Goal: Register for event/course

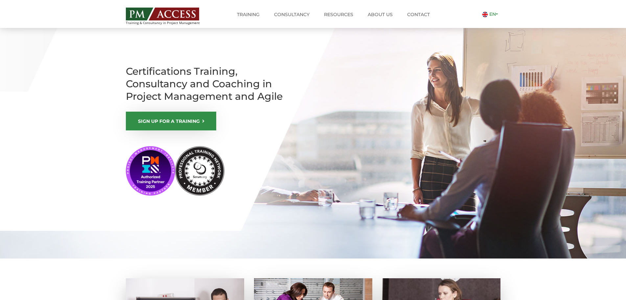
click at [491, 15] on link "EN" at bounding box center [491, 14] width 18 height 6
click at [488, 23] on link "RO" at bounding box center [488, 23] width 14 height 6
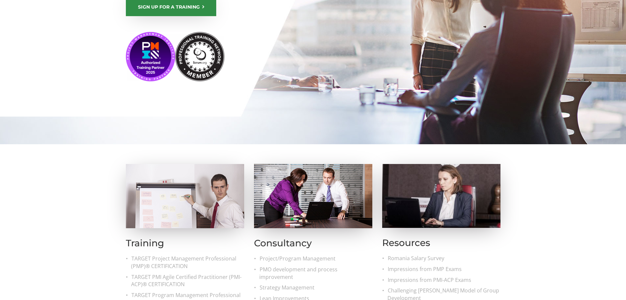
scroll to position [197, 0]
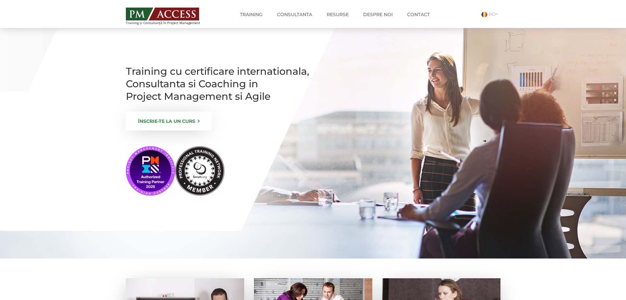
click at [147, 130] on link "ÎNSCRIE-TE LA UN CURS" at bounding box center [169, 120] width 86 height 19
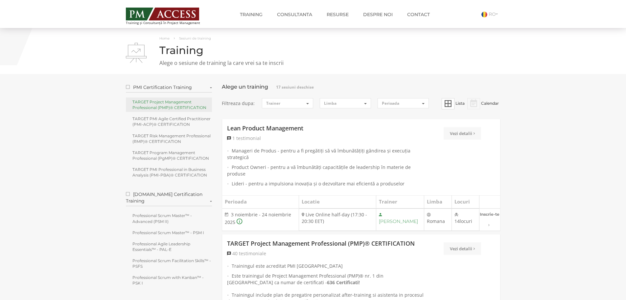
click at [177, 103] on link "TARGET Project Management Professional (PMP)® CERTIFICATION" at bounding box center [169, 104] width 86 height 14
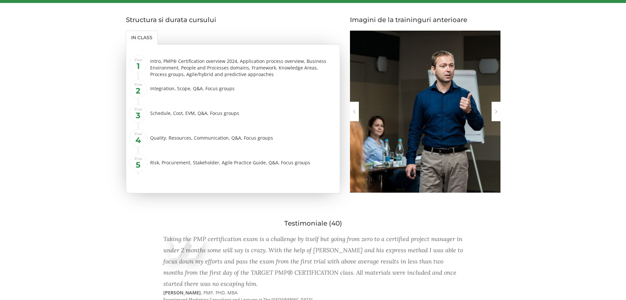
scroll to position [888, 0]
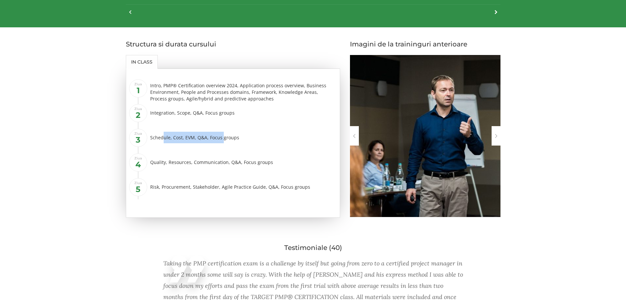
drag, startPoint x: 216, startPoint y: 134, endPoint x: 223, endPoint y: 132, distance: 7.2
click at [223, 132] on div "Schedule, Cost, EVM, Q&A, Focus groups" at bounding box center [242, 138] width 185 height 12
click at [203, 154] on ul "Ziua 1 Intro, PMP® Certification overview 2024, Application process overview, B…" at bounding box center [237, 140] width 198 height 118
drag, startPoint x: 169, startPoint y: 116, endPoint x: 193, endPoint y: 119, distance: 24.2
click at [193, 119] on li "Ziua 2 Integration, Scope, Q&A, Focus groups" at bounding box center [237, 115] width 197 height 20
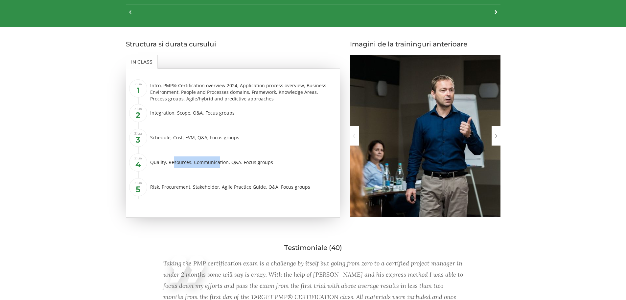
drag, startPoint x: 173, startPoint y: 162, endPoint x: 217, endPoint y: 156, distance: 44.1
click at [217, 156] on div "Quality, Resources, Communication, Q&A, Focus groups" at bounding box center [242, 162] width 185 height 12
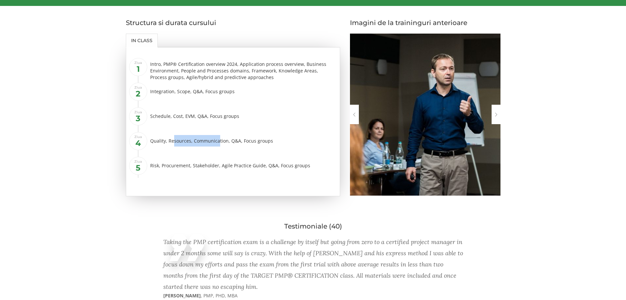
scroll to position [921, 0]
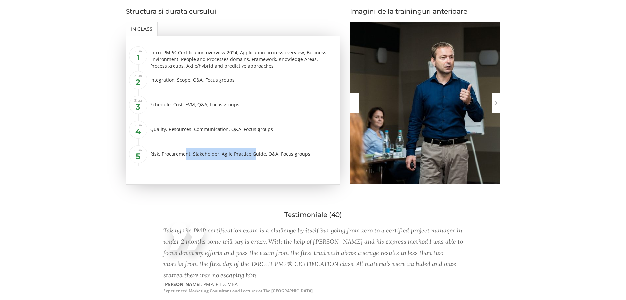
drag, startPoint x: 201, startPoint y: 152, endPoint x: 254, endPoint y: 144, distance: 53.4
click at [254, 144] on ul "Ziua 1 Intro, PMP® Certification overview 2024, Application process overview, B…" at bounding box center [237, 107] width 198 height 118
click at [274, 153] on div "Risk, Procurement, Stakeholder, Agile Practice Guide, Q&A, Focus groups" at bounding box center [242, 154] width 185 height 12
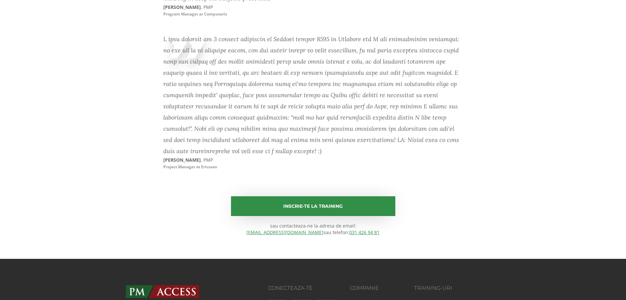
scroll to position [4587, 0]
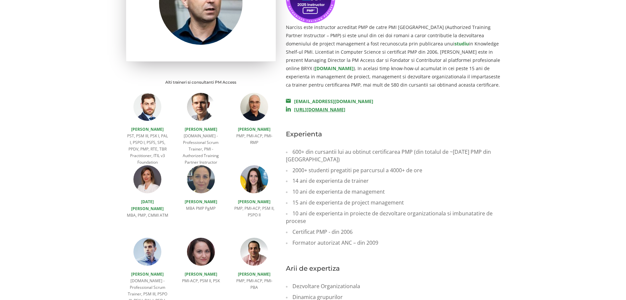
scroll to position [132, 0]
